Goal: Task Accomplishment & Management: Manage account settings

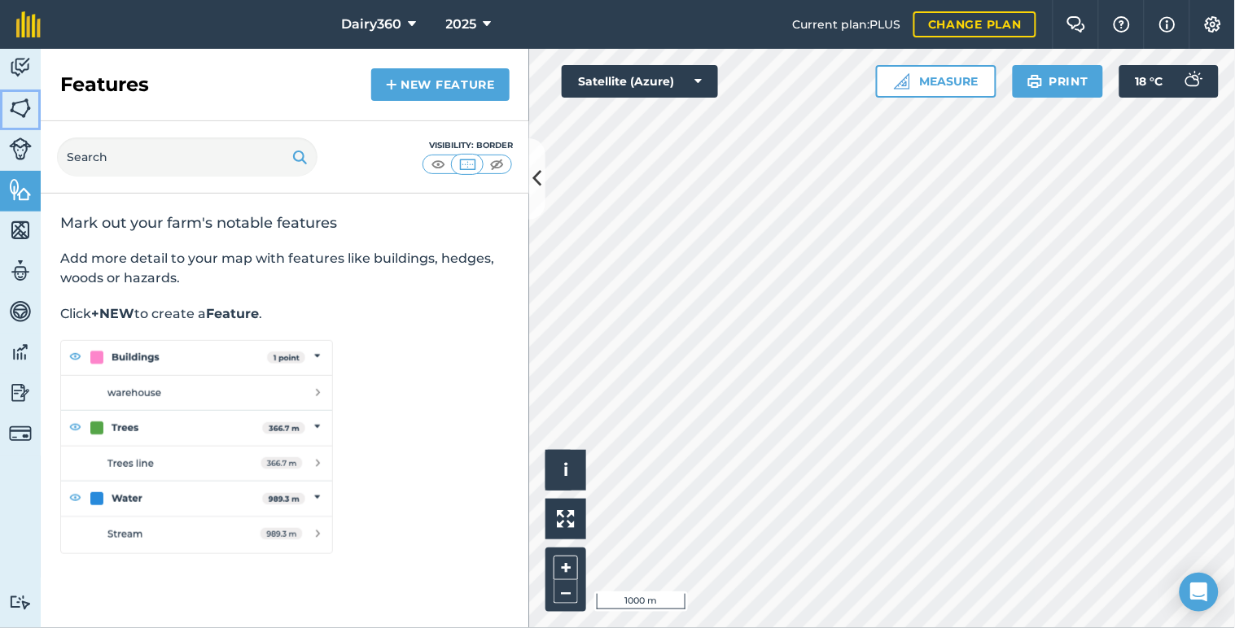
click at [10, 106] on img at bounding box center [20, 108] width 23 height 24
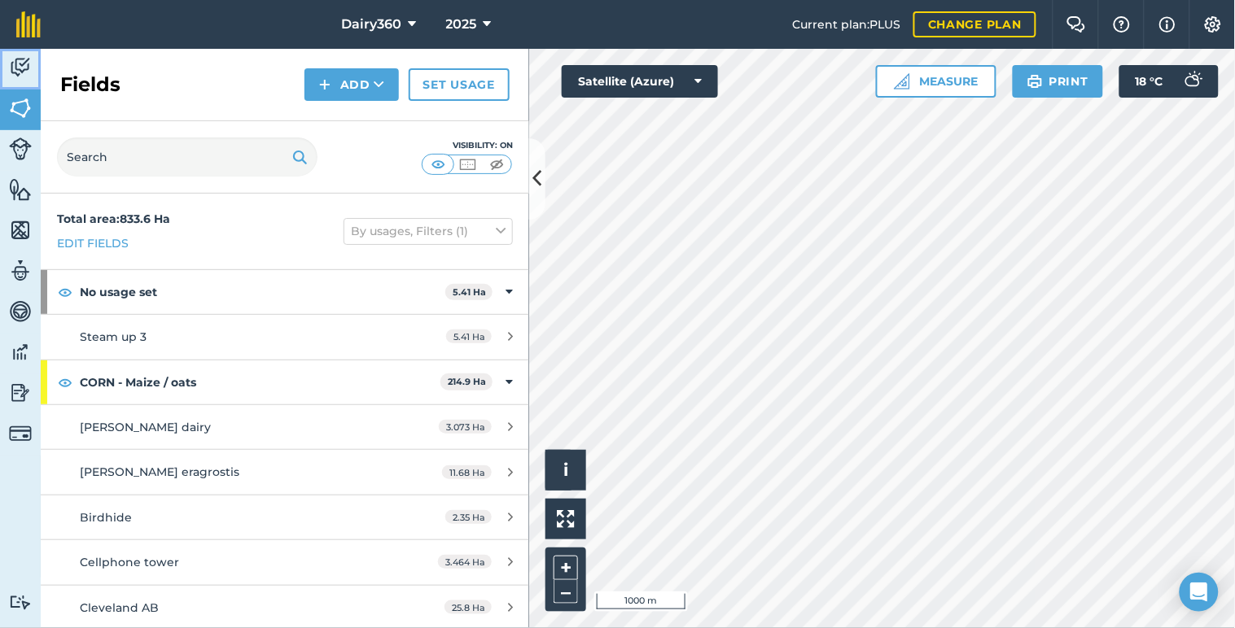
click at [28, 65] on img at bounding box center [20, 67] width 23 height 24
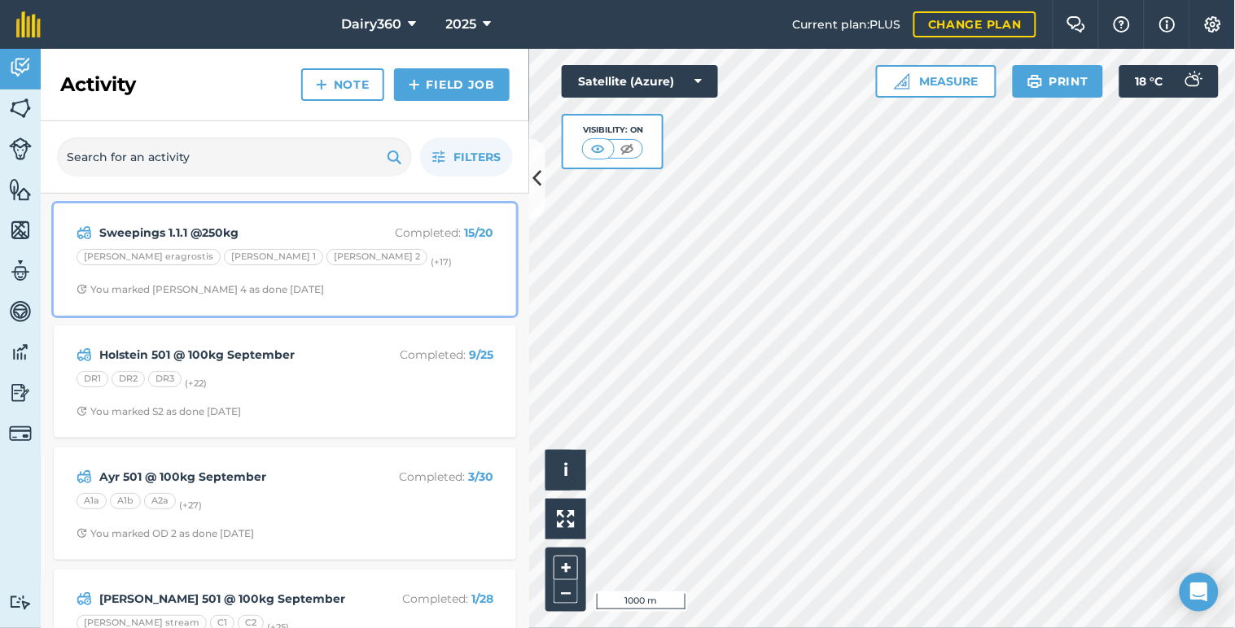
click at [177, 236] on strong "Sweepings 1.1.1 @250kg" at bounding box center [228, 233] width 258 height 18
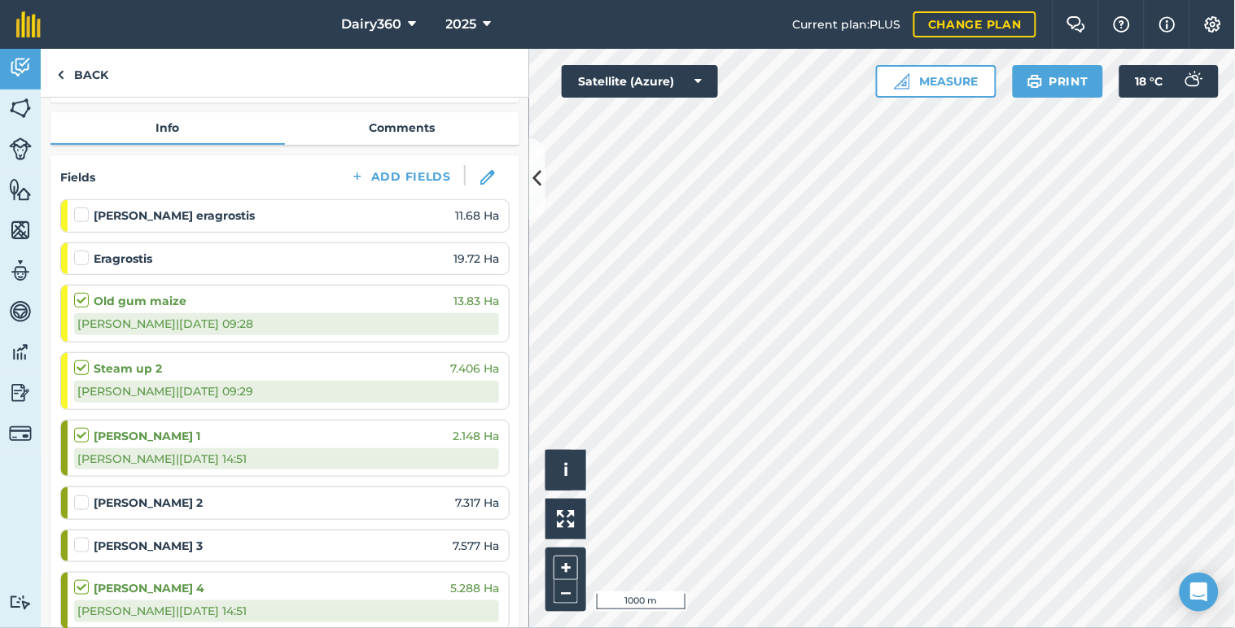
scroll to position [120, 0]
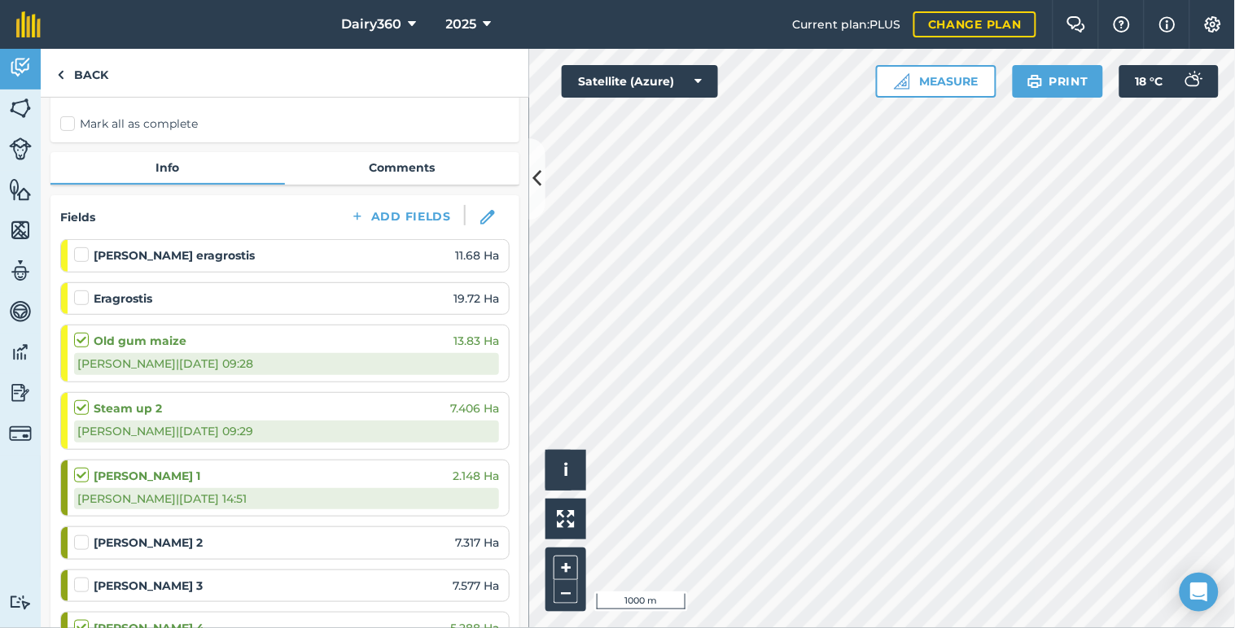
click at [78, 290] on label at bounding box center [84, 290] width 20 height 0
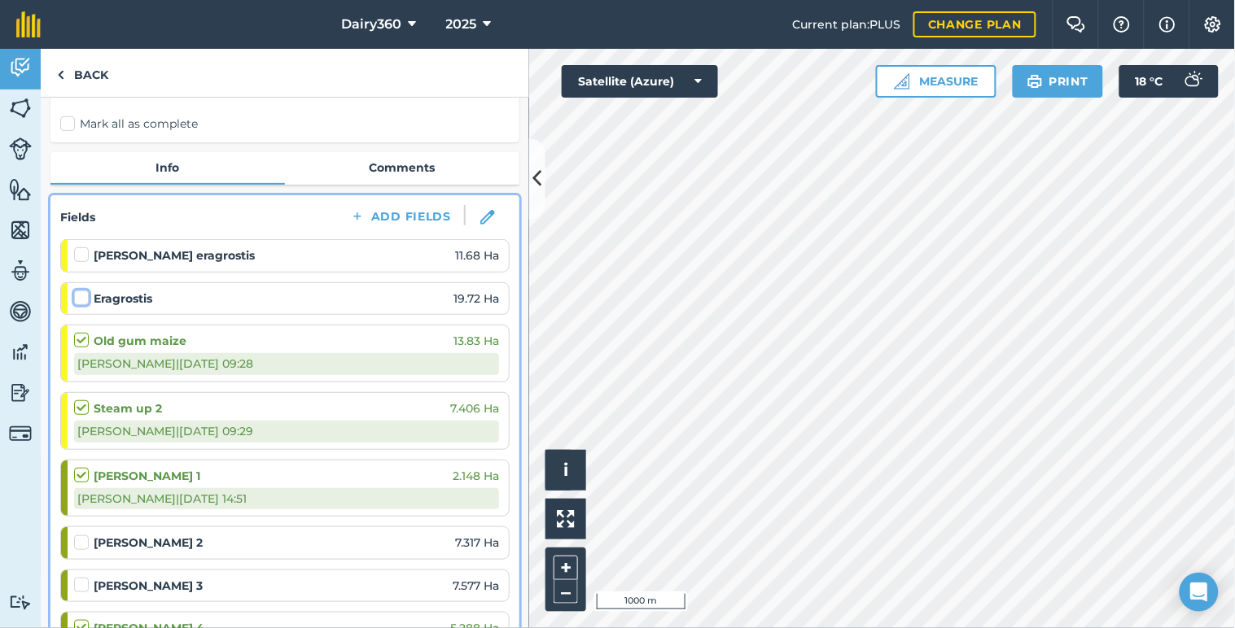
click at [78, 295] on input "checkbox" at bounding box center [79, 295] width 11 height 11
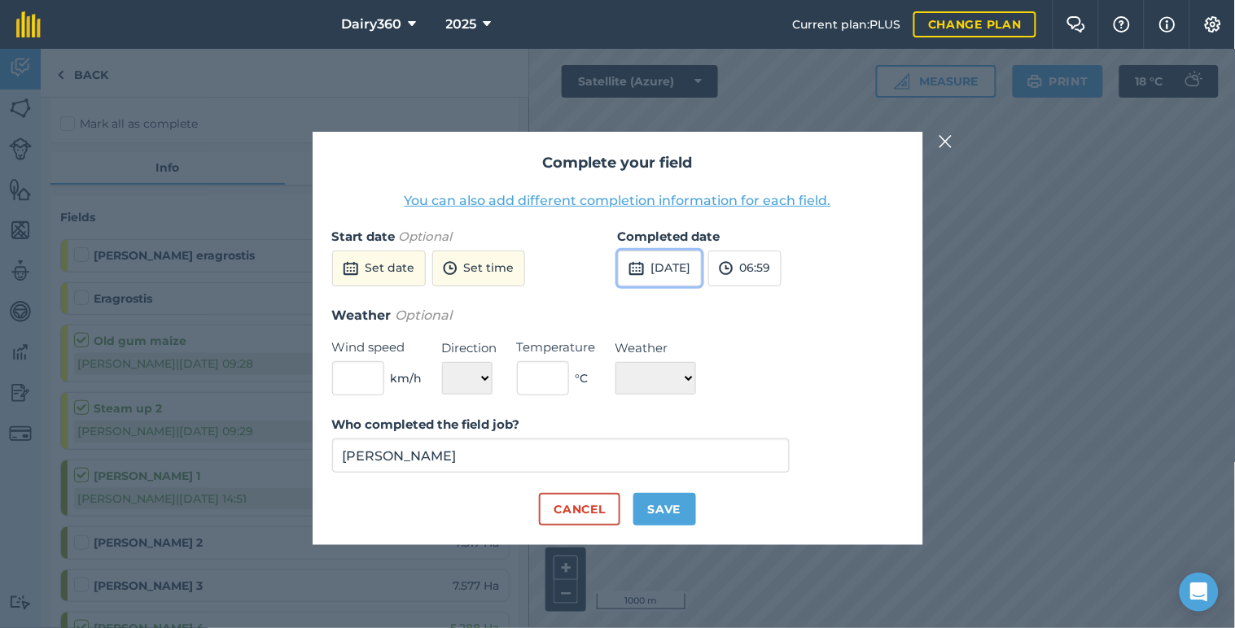
click at [702, 265] on button "[DATE]" at bounding box center [660, 269] width 84 height 36
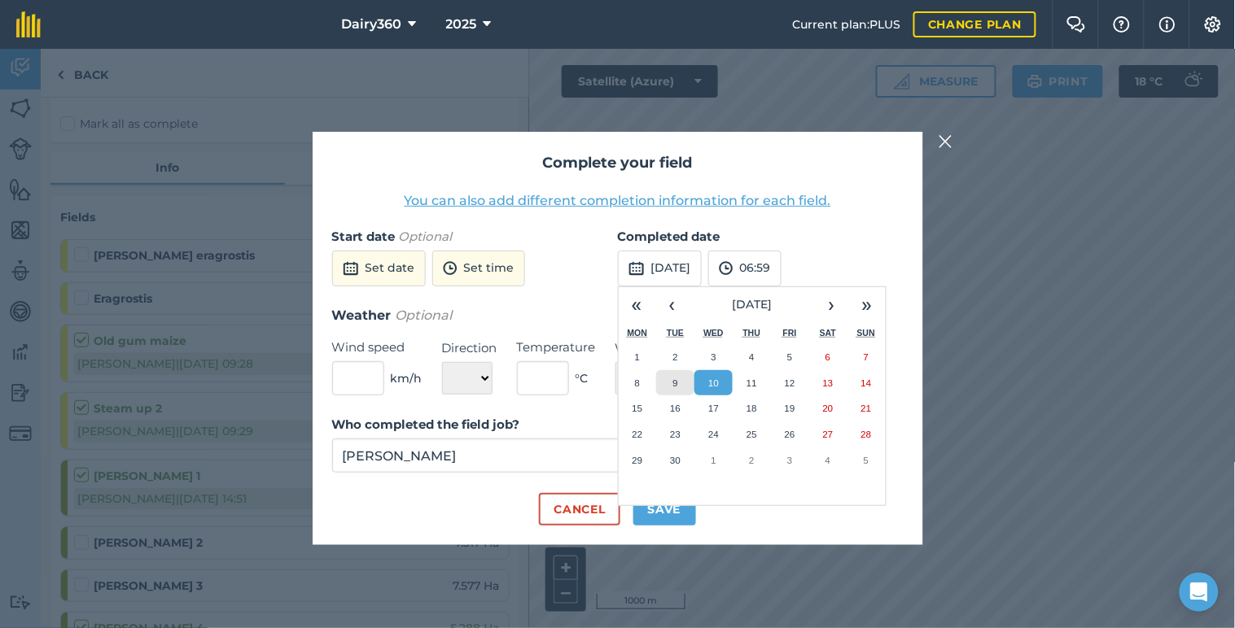
click at [673, 387] on abbr "9" at bounding box center [675, 383] width 5 height 11
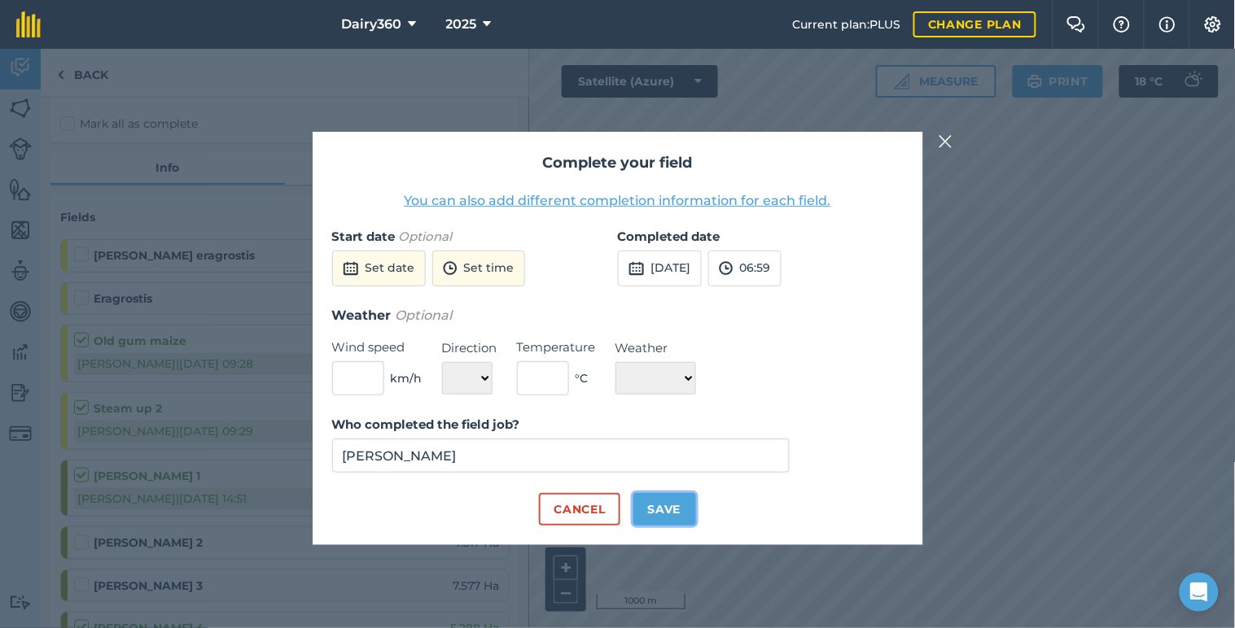
click at [662, 509] on button "Save" at bounding box center [664, 509] width 63 height 33
checkbox input "true"
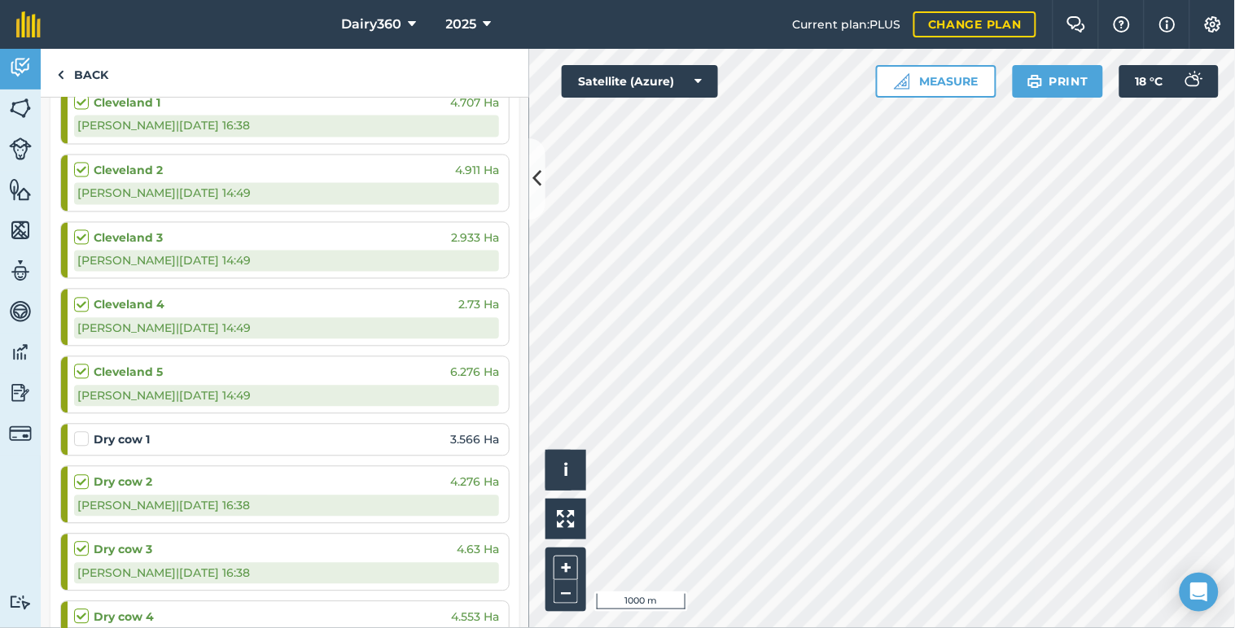
scroll to position [843, 0]
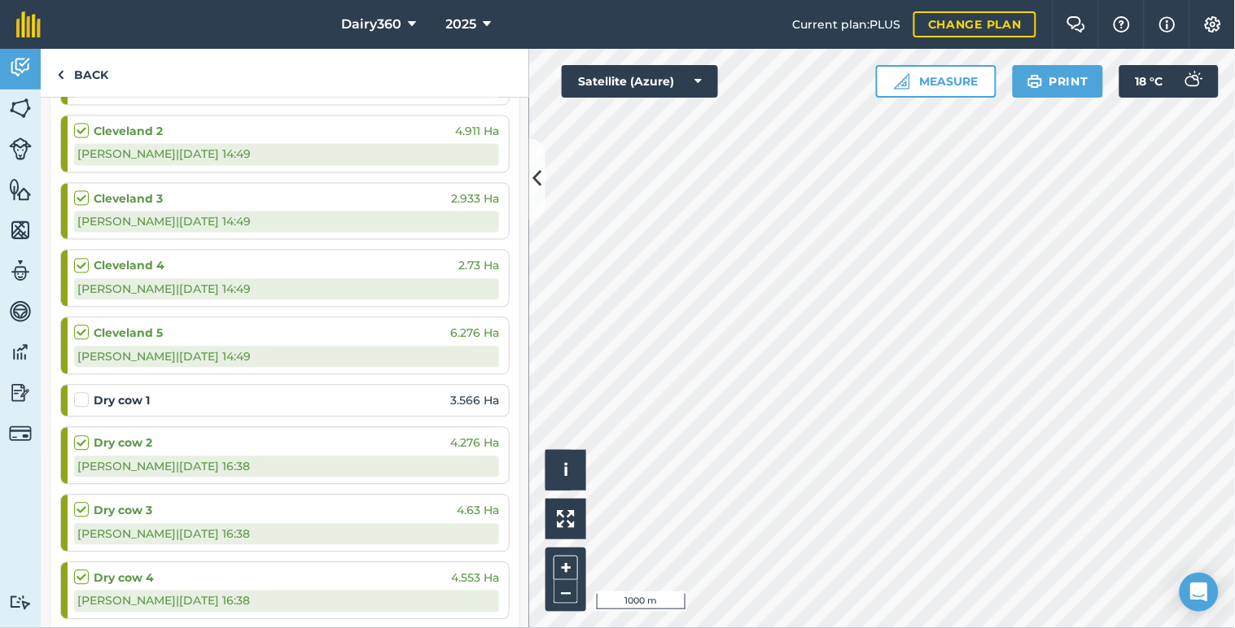
click at [82, 392] on label at bounding box center [84, 392] width 20 height 0
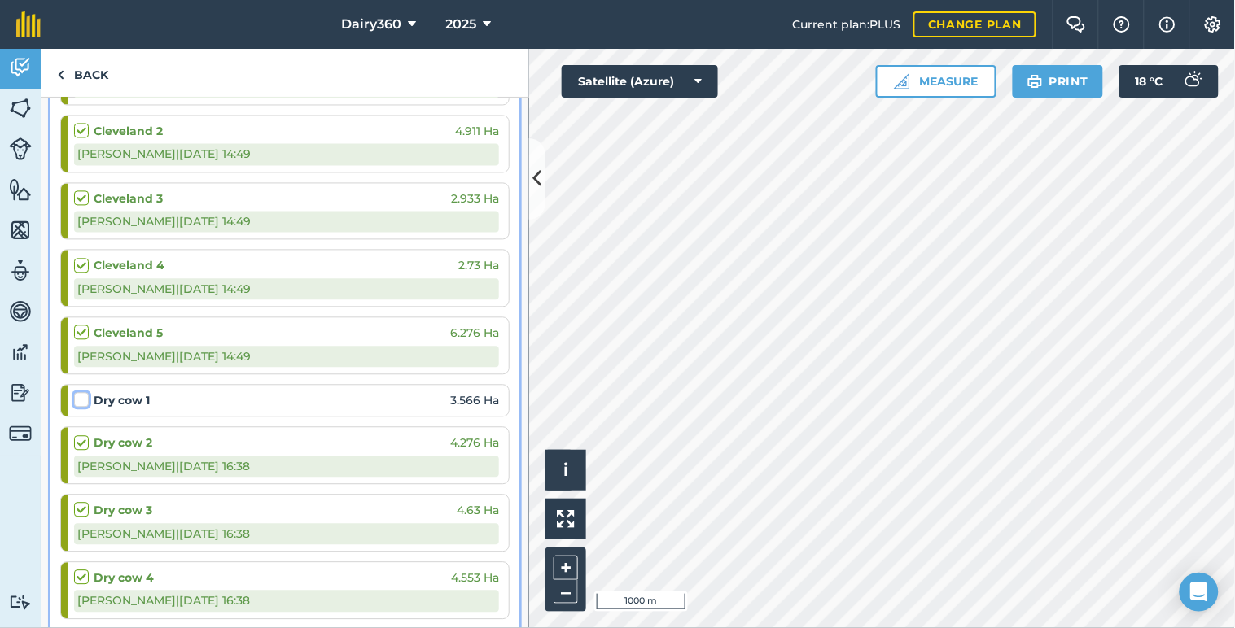
click at [82, 401] on input "checkbox" at bounding box center [79, 397] width 11 height 11
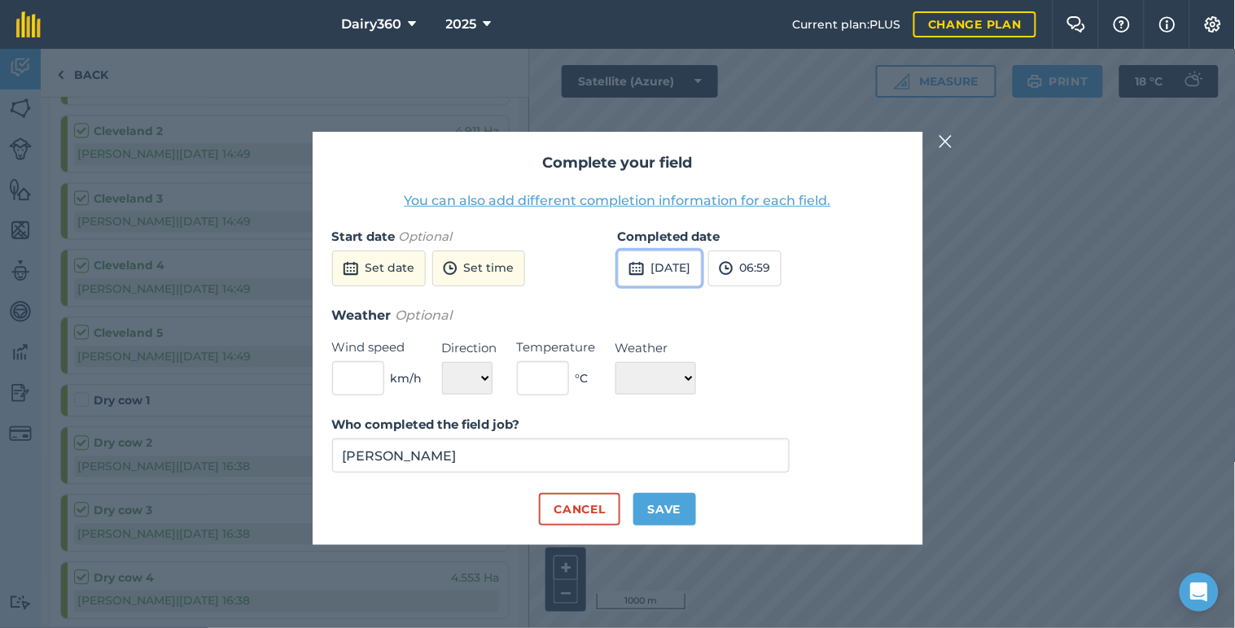
click at [665, 266] on button "[DATE]" at bounding box center [660, 269] width 84 height 36
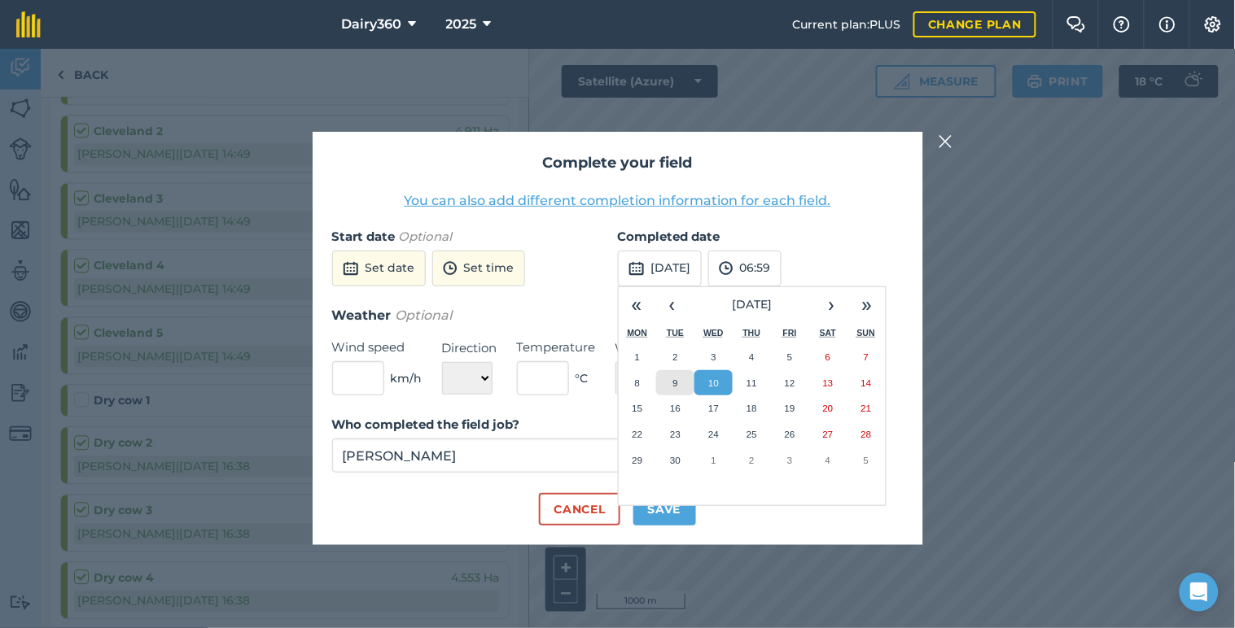
click at [669, 383] on button "9" at bounding box center [675, 383] width 38 height 26
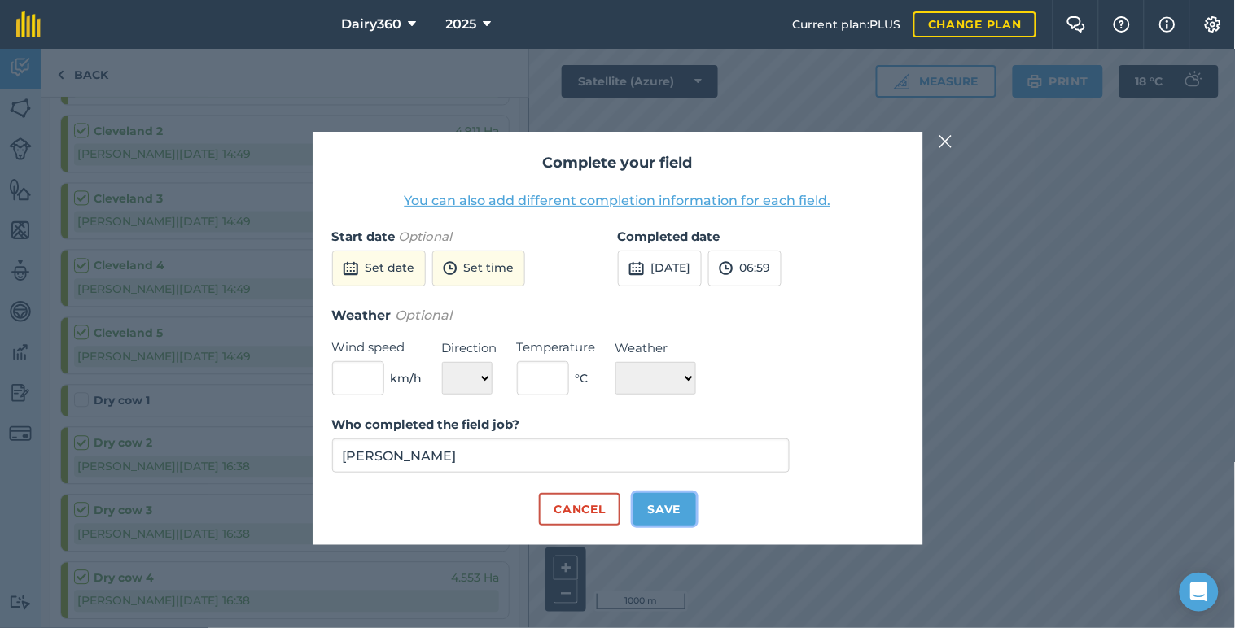
click at [659, 507] on button "Save" at bounding box center [664, 509] width 63 height 33
checkbox input "true"
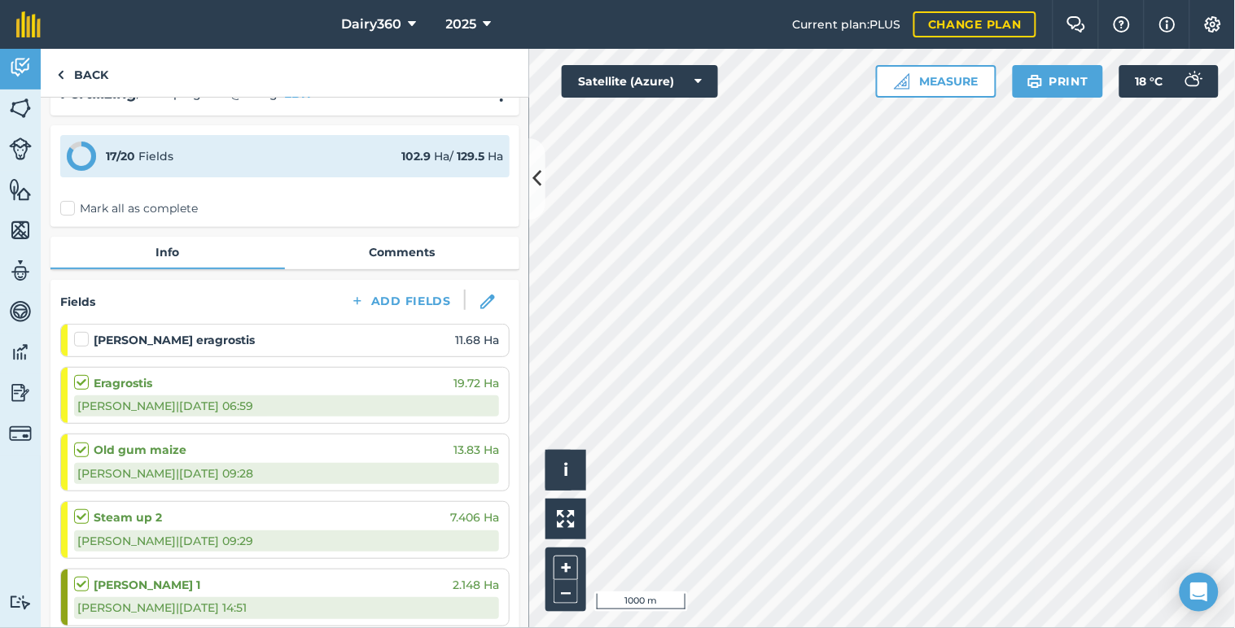
scroll to position [0, 0]
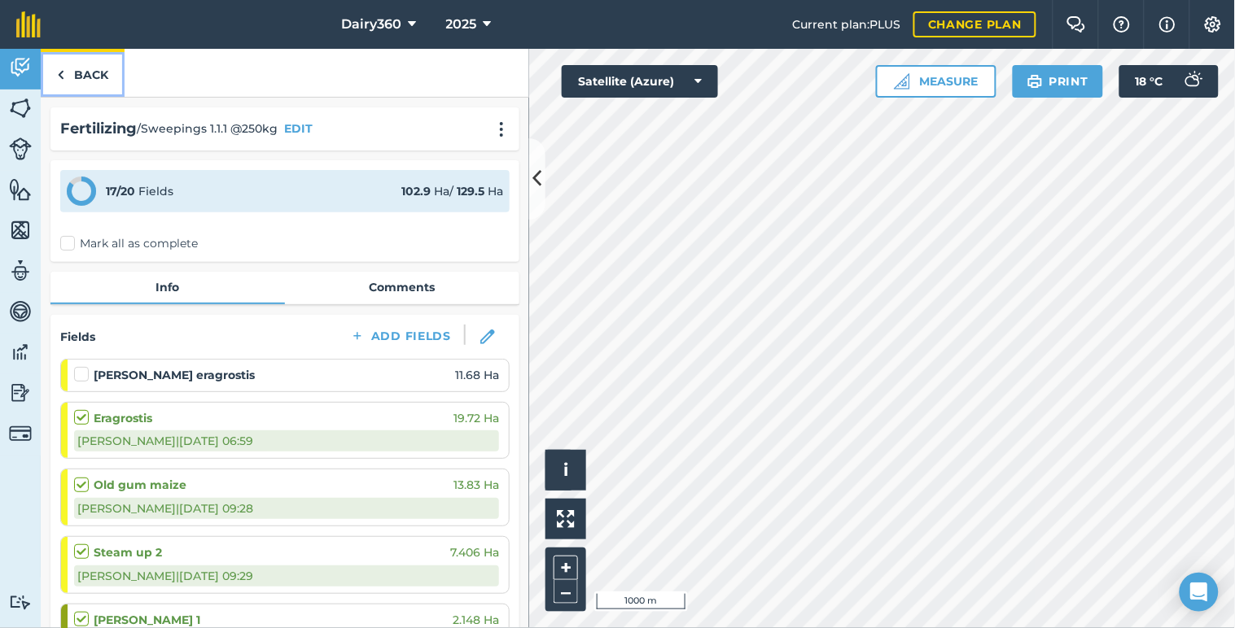
click at [59, 72] on img at bounding box center [60, 75] width 7 height 20
